Goal: Check status: Check status

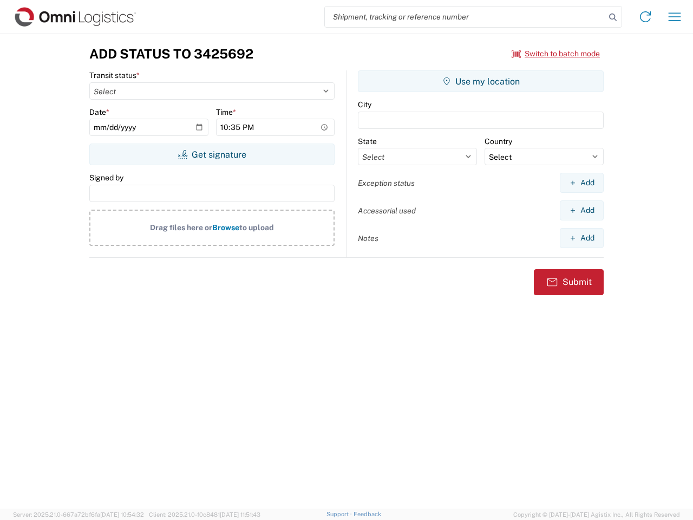
click at [465, 17] on input "search" at bounding box center [465, 16] width 280 height 21
click at [613, 17] on icon at bounding box center [612, 17] width 15 height 15
click at [645, 17] on icon at bounding box center [645, 16] width 17 height 17
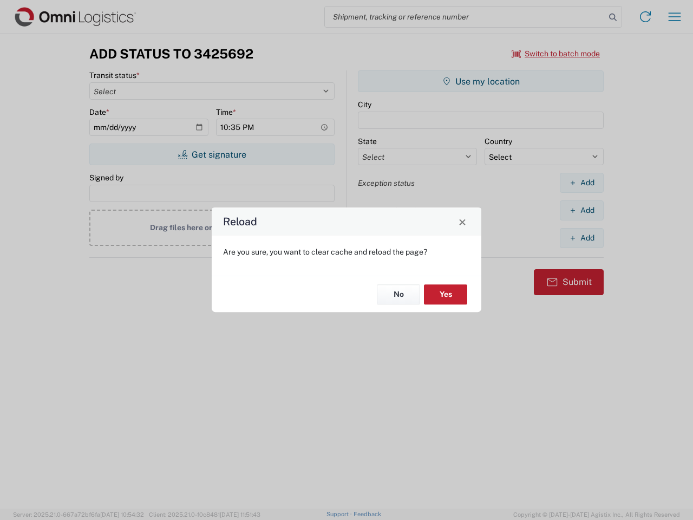
click at [675, 17] on div "Reload Are you sure, you want to clear cache and reload the page? No Yes" at bounding box center [346, 260] width 693 height 520
click at [556, 54] on div "Reload Are you sure, you want to clear cache and reload the page? No Yes" at bounding box center [346, 260] width 693 height 520
click at [212, 154] on div "Reload Are you sure, you want to clear cache and reload the page? No Yes" at bounding box center [346, 260] width 693 height 520
click at [481, 81] on div "Reload Are you sure, you want to clear cache and reload the page? No Yes" at bounding box center [346, 260] width 693 height 520
click at [581, 182] on div "Reload Are you sure, you want to clear cache and reload the page? No Yes" at bounding box center [346, 260] width 693 height 520
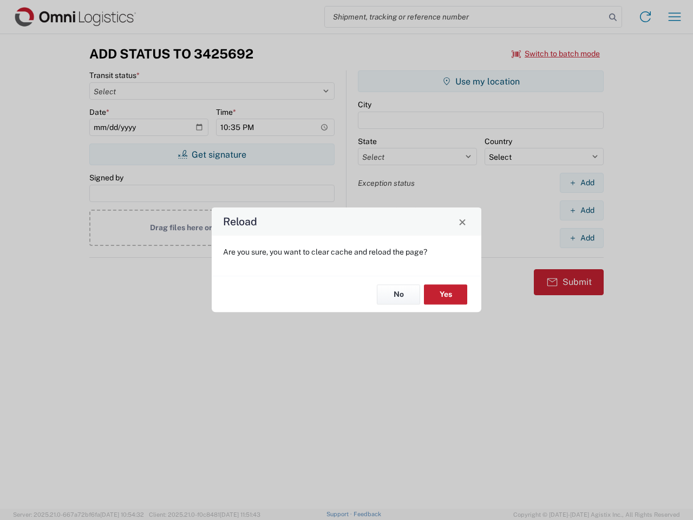
click at [581, 210] on div "Reload Are you sure, you want to clear cache and reload the page? No Yes" at bounding box center [346, 260] width 693 height 520
click at [581, 238] on div "Reload Are you sure, you want to clear cache and reload the page? No Yes" at bounding box center [346, 260] width 693 height 520
